Goal: Transaction & Acquisition: Purchase product/service

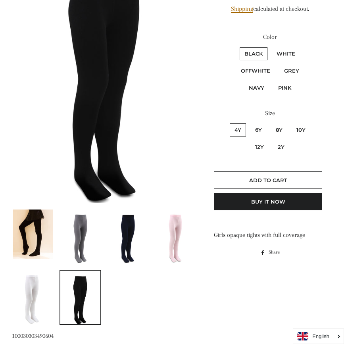
click at [292, 52] on label "White" at bounding box center [286, 53] width 28 height 13
click at [271, 46] on input "White" at bounding box center [271, 46] width 0 height 0
radio input "true"
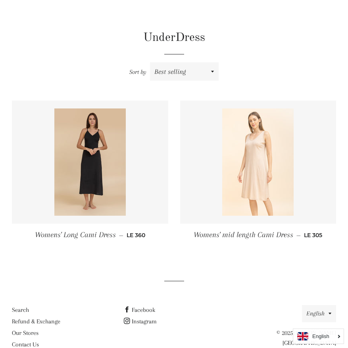
scroll to position [75, 0]
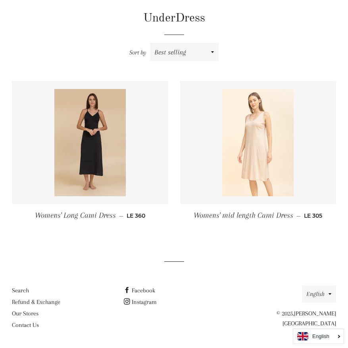
click at [249, 158] on img at bounding box center [258, 142] width 72 height 107
click at [249, 157] on img at bounding box center [258, 142] width 72 height 107
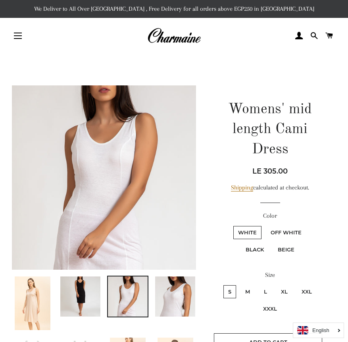
click at [37, 305] on img at bounding box center [33, 303] width 36 height 54
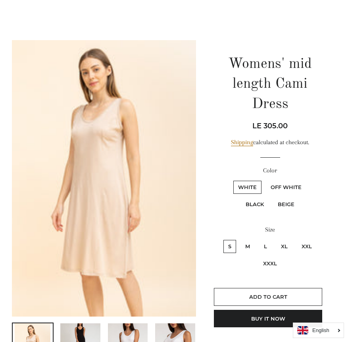
scroll to position [40, 0]
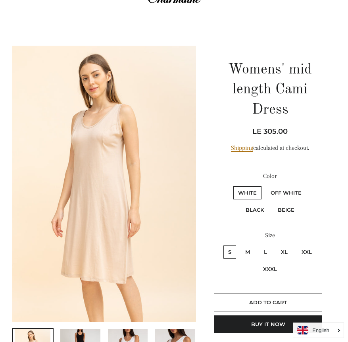
click at [308, 251] on label "XXL" at bounding box center [307, 251] width 20 height 13
click at [296, 245] on input "XXL" at bounding box center [296, 244] width 0 height 0
radio input "true"
click at [278, 193] on label "Off White" at bounding box center [286, 192] width 41 height 13
click at [265, 186] on White "Off White" at bounding box center [265, 185] width 0 height 0
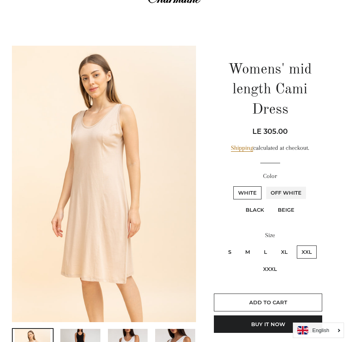
radio White "true"
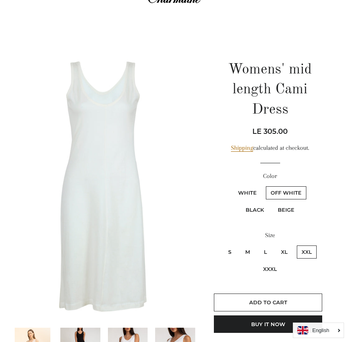
click at [254, 194] on label "White" at bounding box center [248, 192] width 28 height 13
click at [233, 186] on input "White" at bounding box center [232, 185] width 0 height 0
radio input "true"
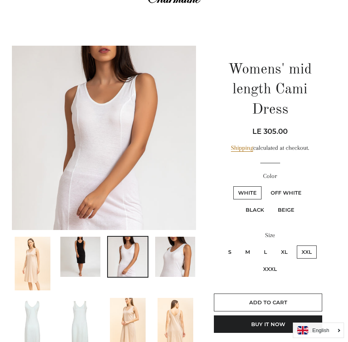
click at [282, 210] on label "Beige" at bounding box center [286, 209] width 26 height 13
click at [273, 203] on input "Beige" at bounding box center [272, 202] width 0 height 0
radio input "true"
